Goal: Task Accomplishment & Management: Manage account settings

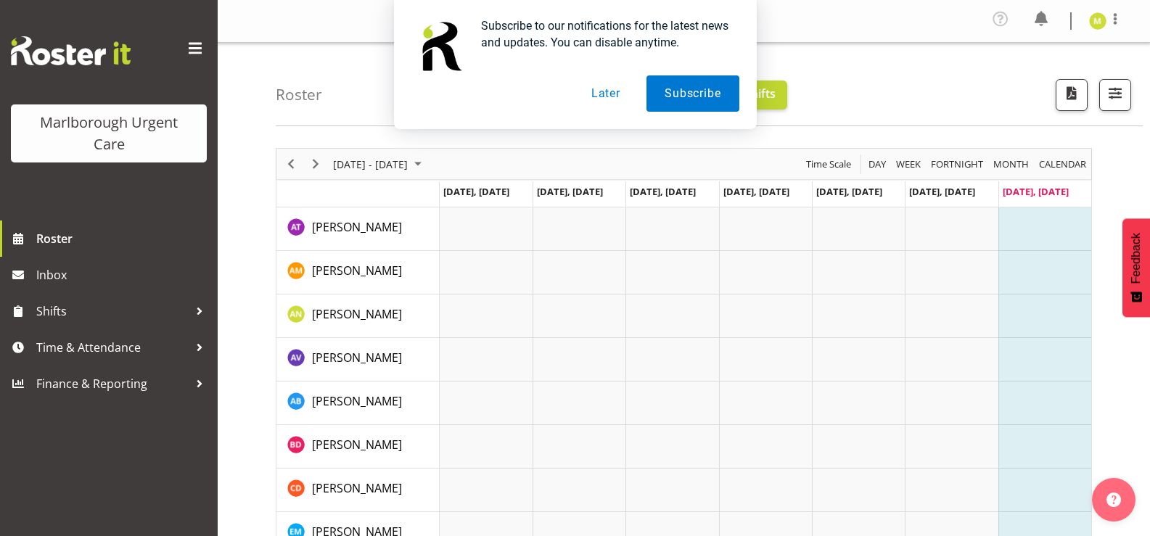
click at [592, 92] on button "Later" at bounding box center [605, 93] width 65 height 36
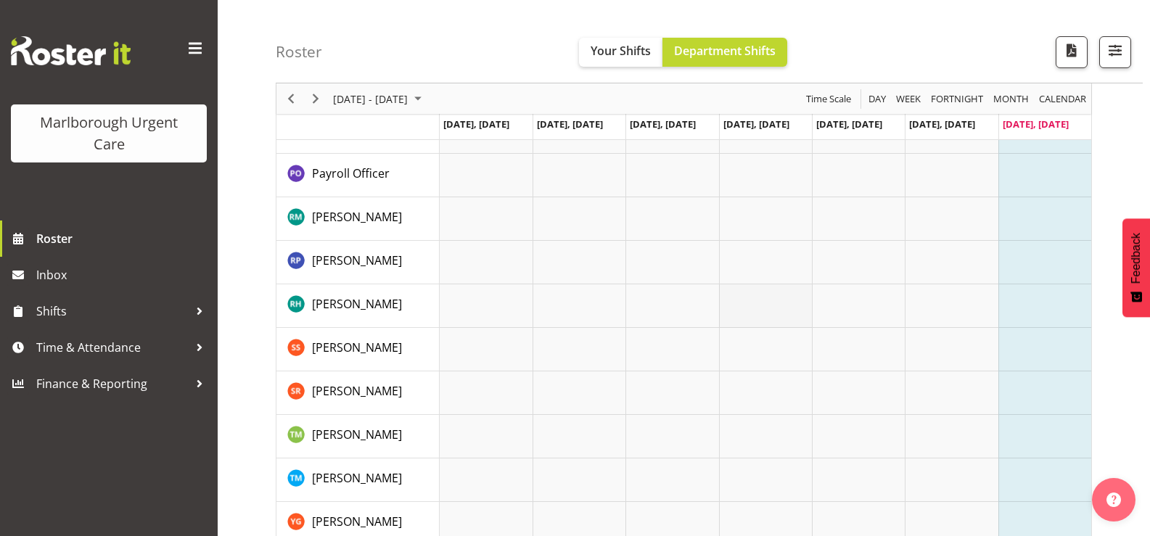
scroll to position [859, 0]
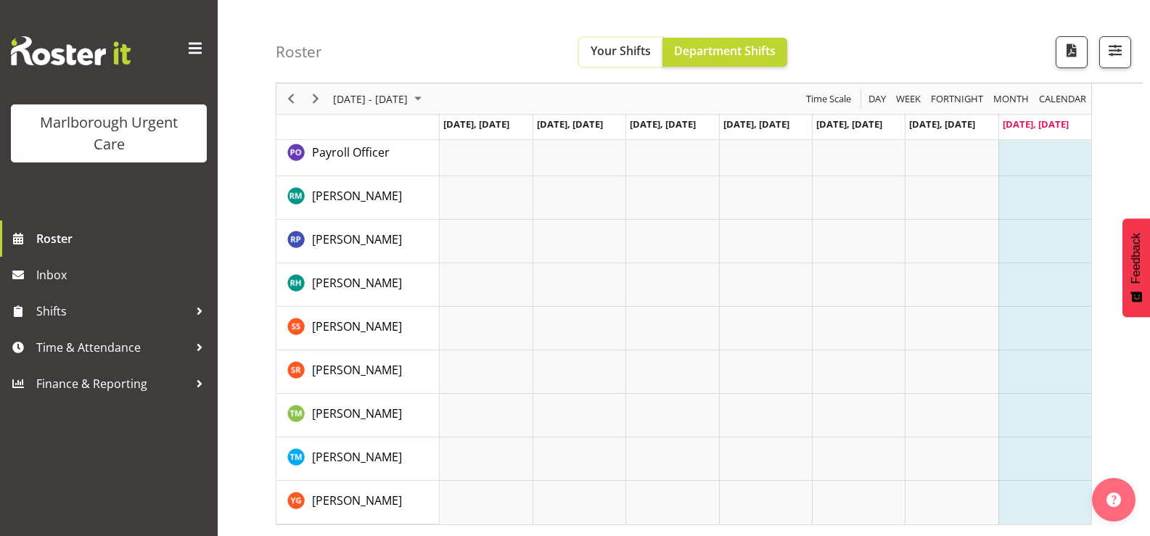
click at [613, 49] on span "Your Shifts" at bounding box center [621, 51] width 60 height 16
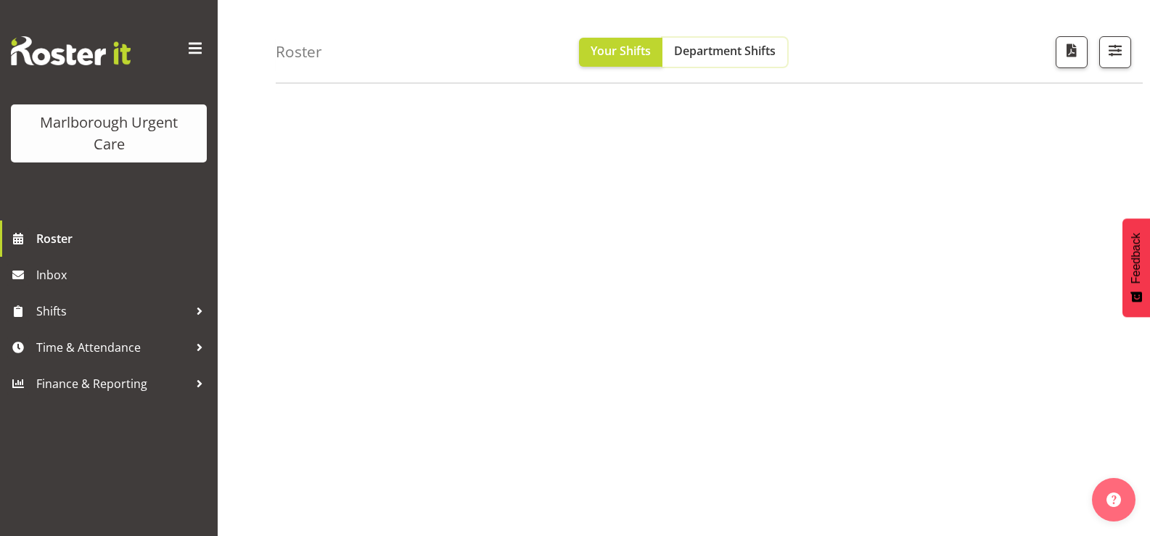
drag, startPoint x: 705, startPoint y: 57, endPoint x: 703, endPoint y: 105, distance: 47.2
click at [705, 58] on span "Department Shifts" at bounding box center [725, 51] width 102 height 16
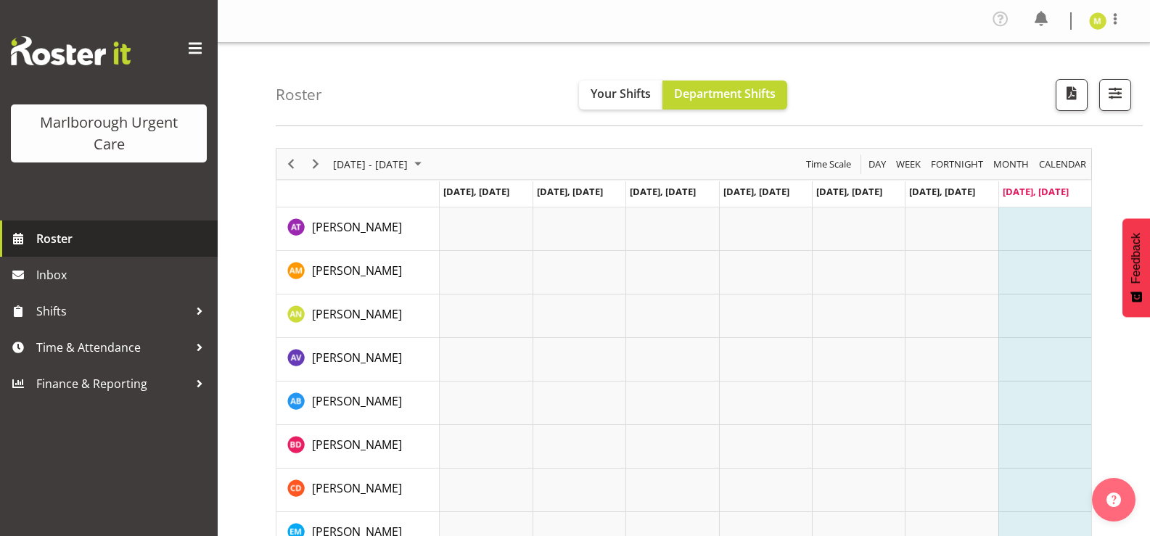
click at [45, 235] on span "Roster" at bounding box center [123, 239] width 174 height 22
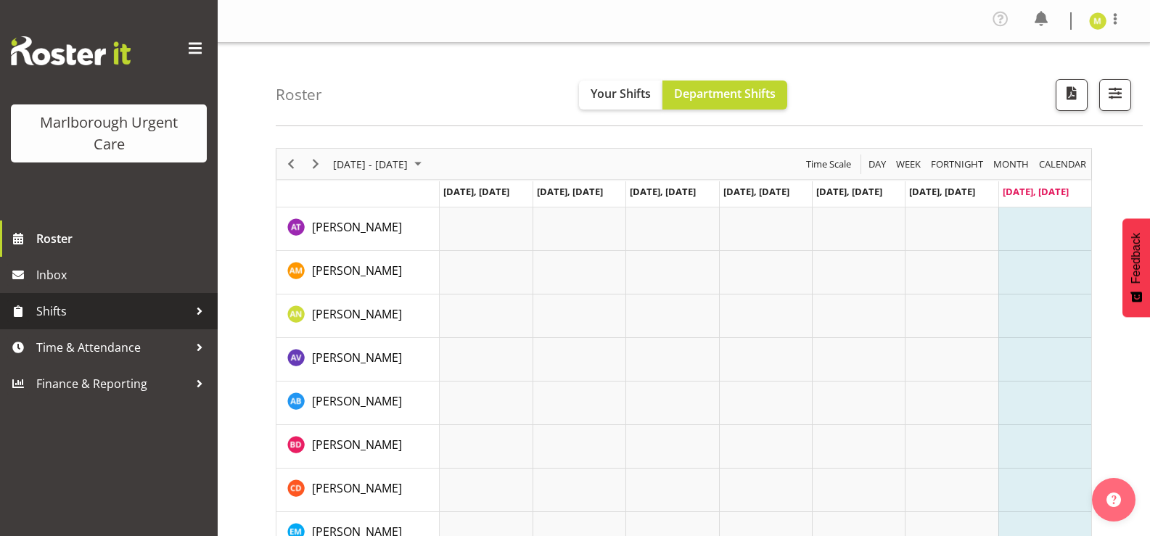
click at [46, 317] on span "Shifts" at bounding box center [112, 311] width 152 height 22
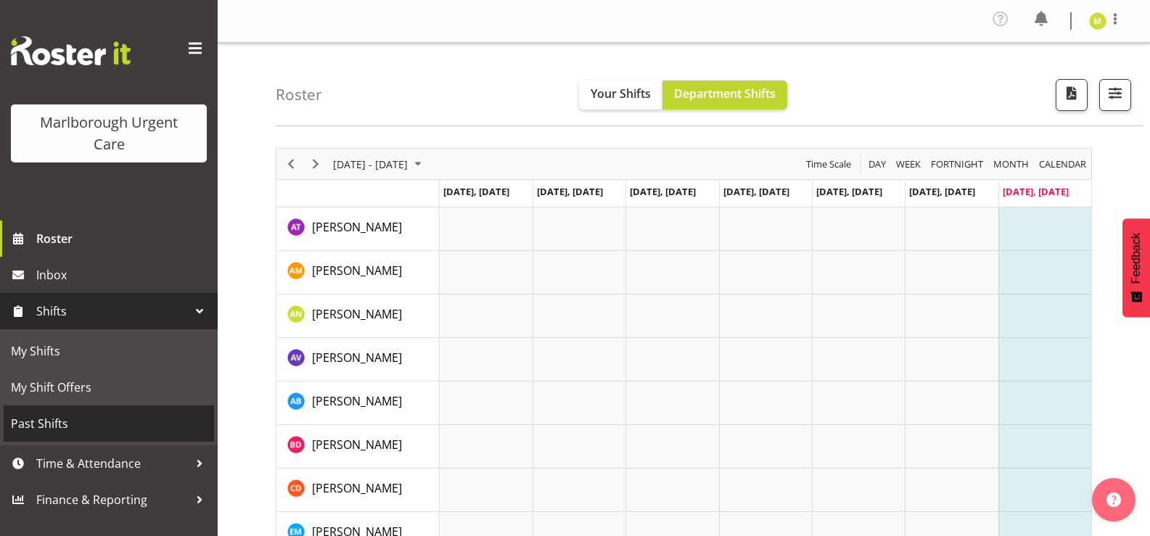
scroll to position [145, 0]
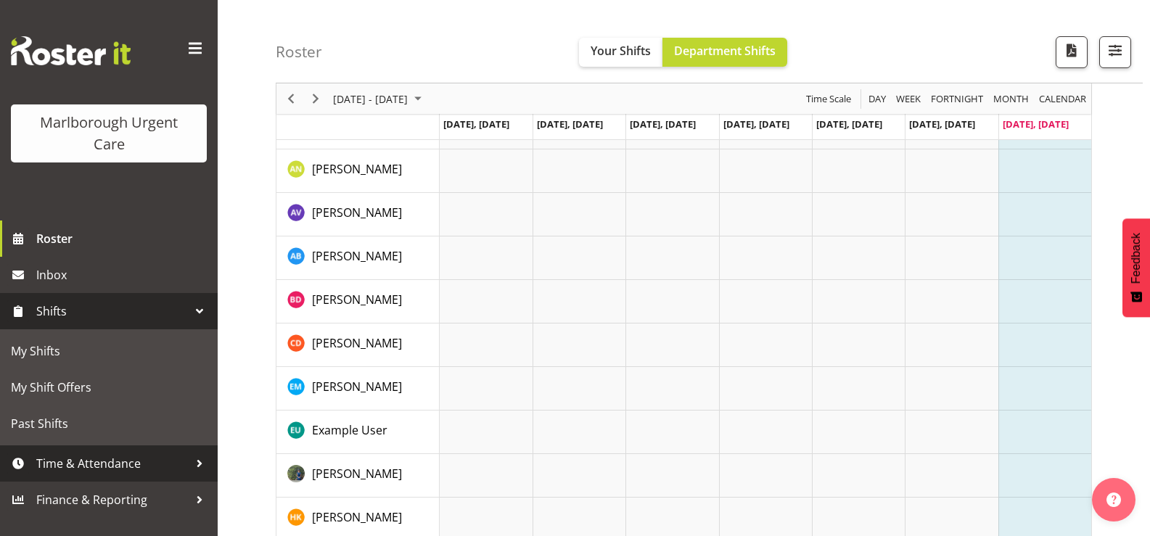
click at [83, 466] on span "Time & Attendance" at bounding box center [112, 464] width 152 height 22
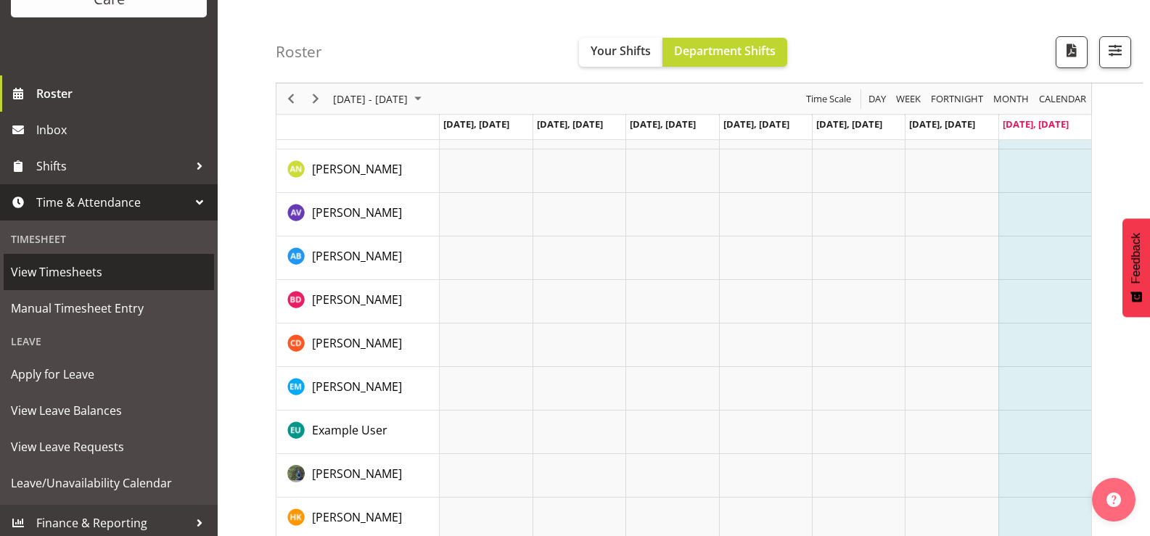
click at [75, 267] on span "View Timesheets" at bounding box center [109, 272] width 196 height 22
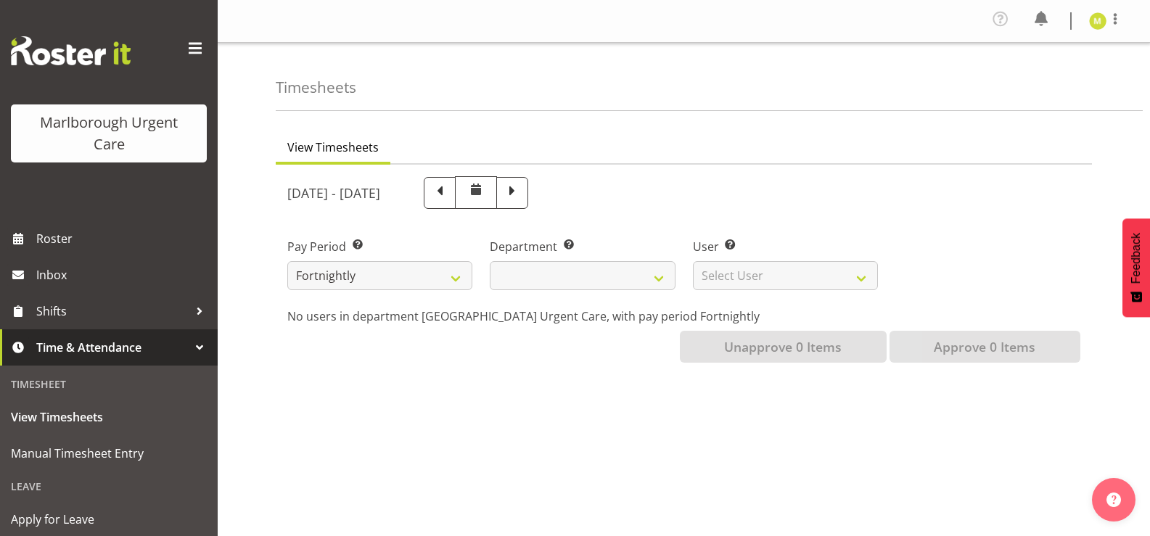
select select
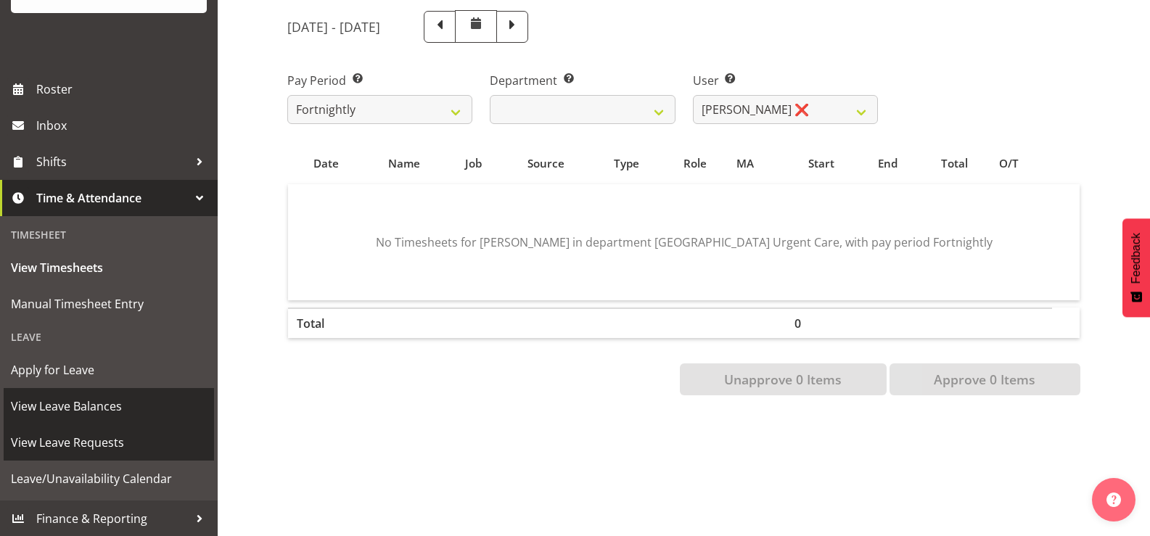
scroll to position [150, 0]
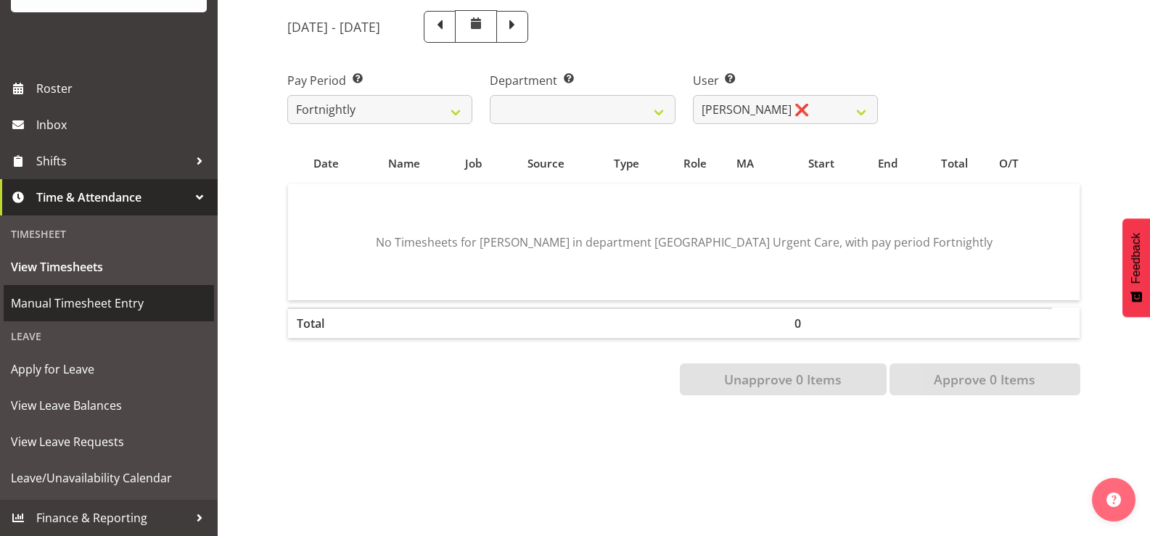
click at [65, 303] on span "Manual Timesheet Entry" at bounding box center [109, 303] width 196 height 22
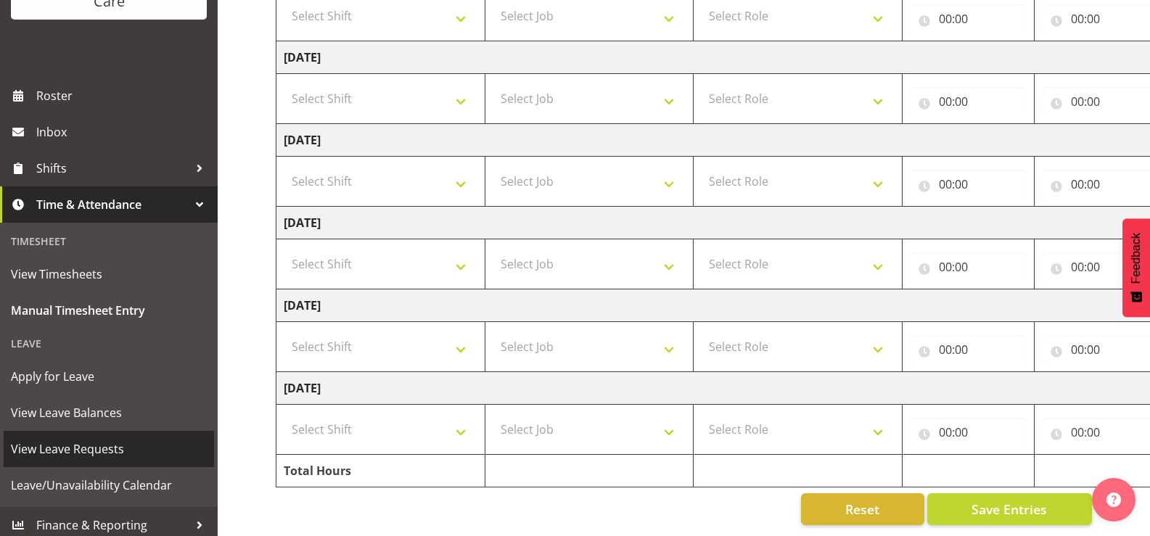
scroll to position [150, 0]
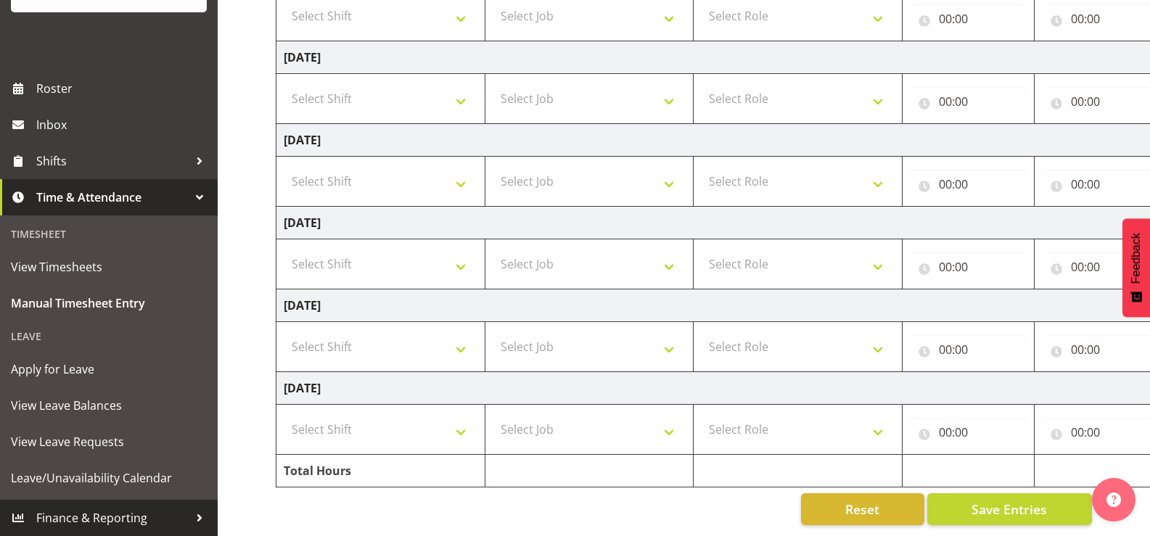
click at [98, 522] on span "Finance & Reporting" at bounding box center [112, 518] width 152 height 22
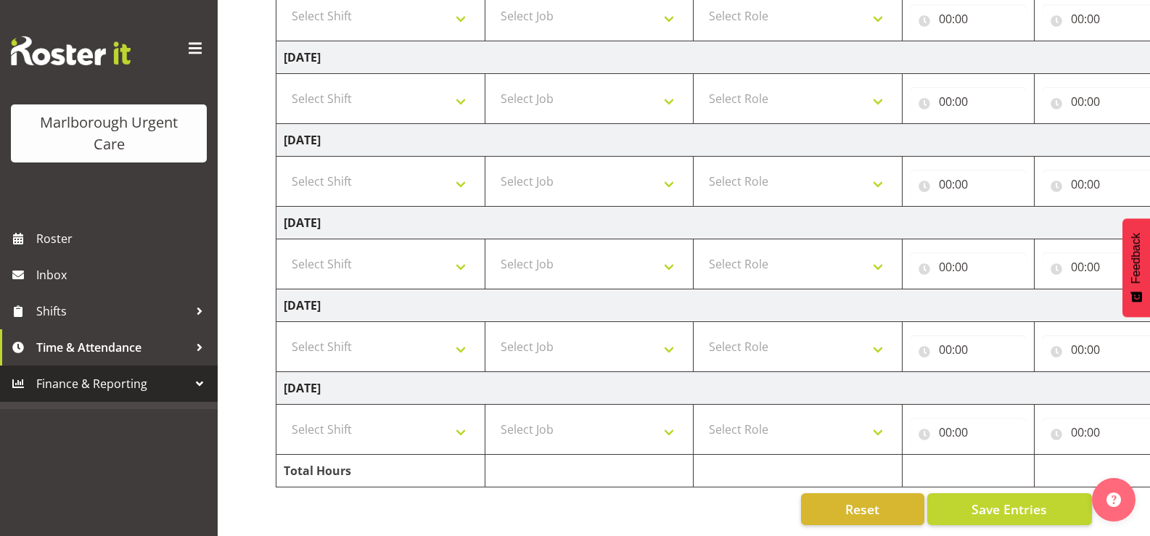
scroll to position [0, 0]
click at [115, 389] on span "Finance & Reporting" at bounding box center [112, 384] width 152 height 22
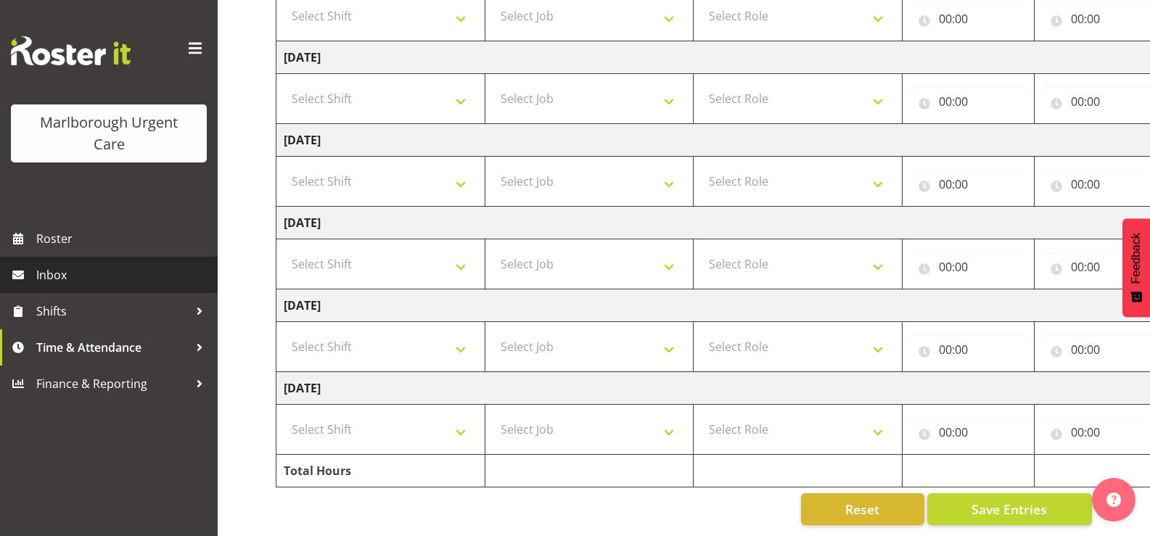
click at [89, 261] on link "Inbox" at bounding box center [109, 275] width 218 height 36
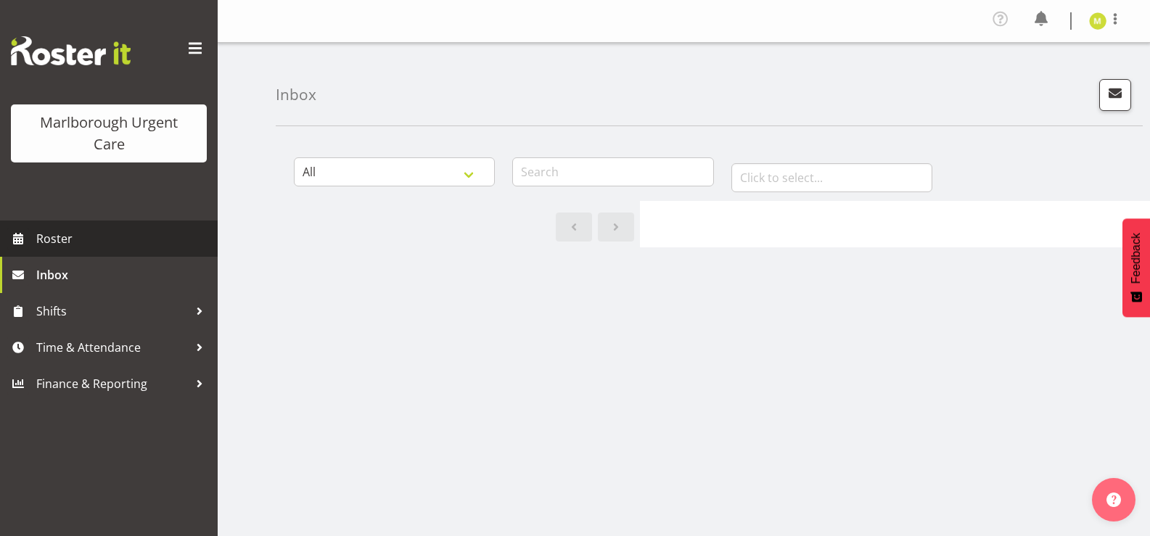
click at [89, 233] on span "Roster" at bounding box center [123, 239] width 174 height 22
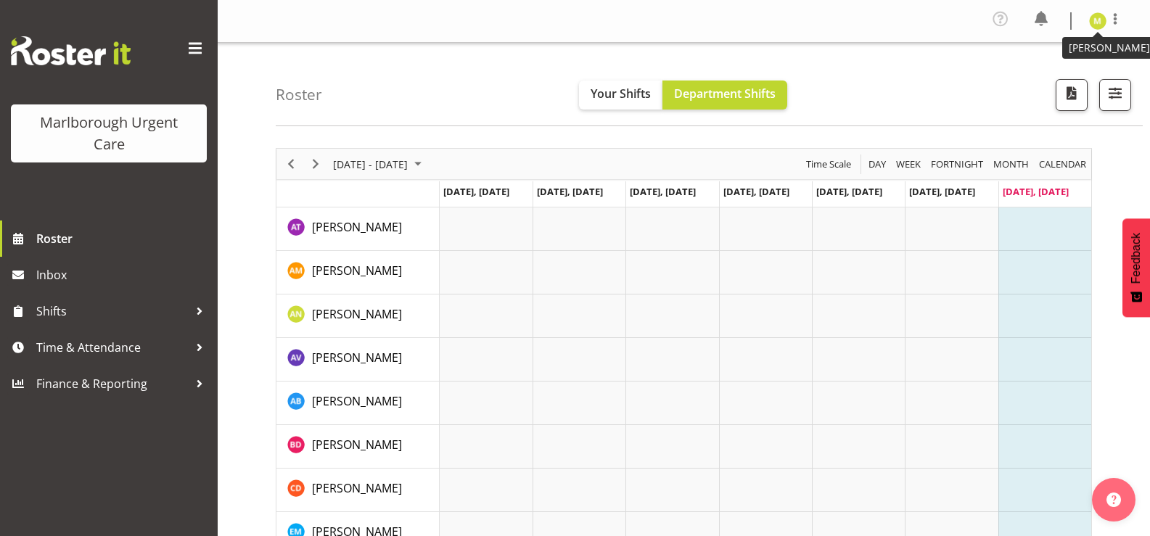
click at [1097, 20] on img at bounding box center [1097, 20] width 17 height 17
drag, startPoint x: 1076, startPoint y: 78, endPoint x: 628, endPoint y: 9, distance: 453.8
click at [1076, 78] on link "Log Out" at bounding box center [1054, 80] width 139 height 26
